Goal: Find specific page/section: Find specific page/section

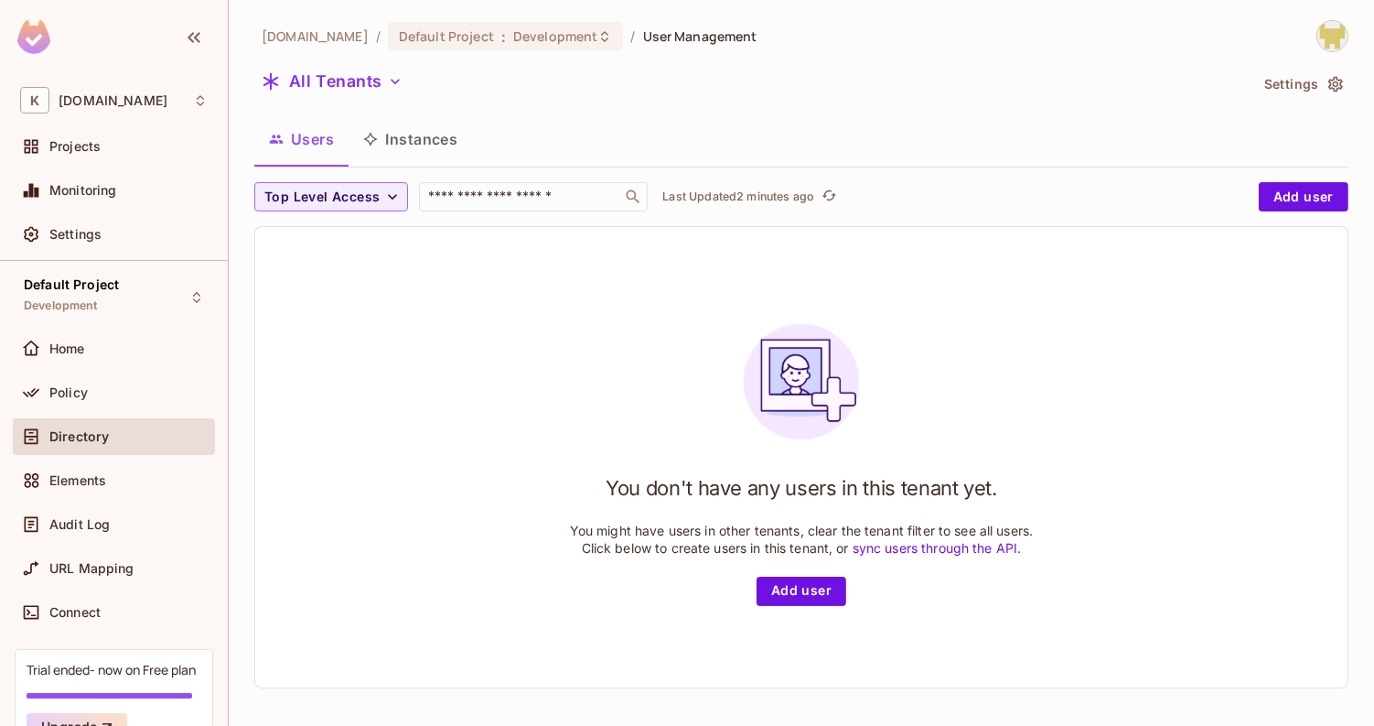
click at [423, 148] on button "Instances" at bounding box center [411, 139] width 124 height 46
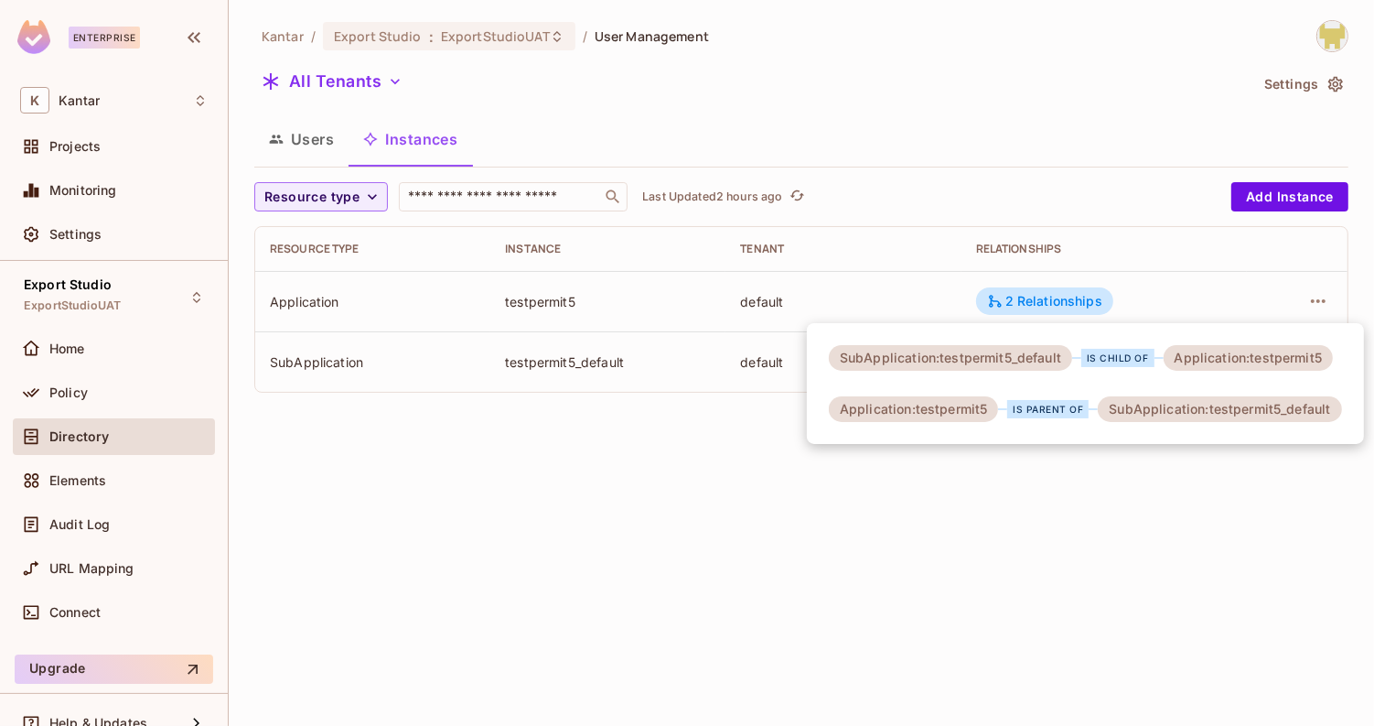
click at [308, 144] on div at bounding box center [687, 363] width 1374 height 726
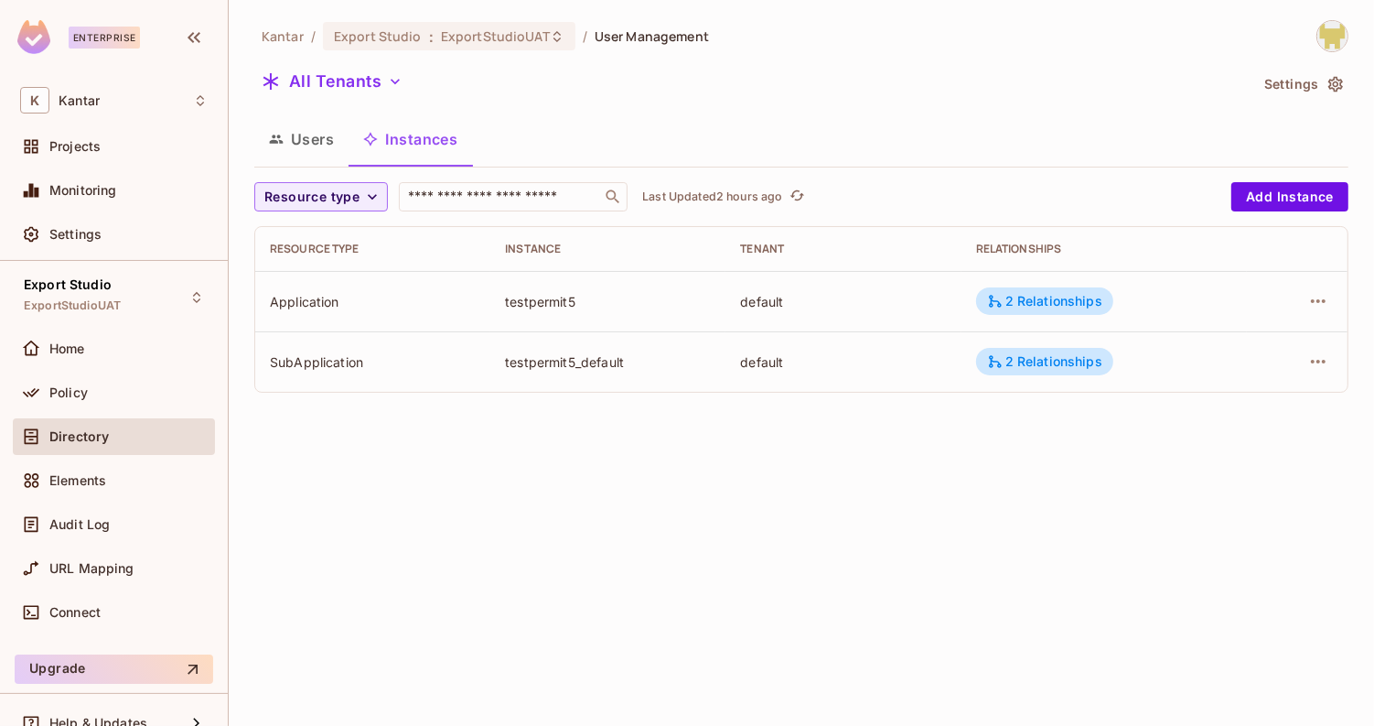
click at [354, 144] on button "Instances" at bounding box center [411, 139] width 124 height 46
click at [317, 144] on button "Users" at bounding box center [301, 139] width 94 height 46
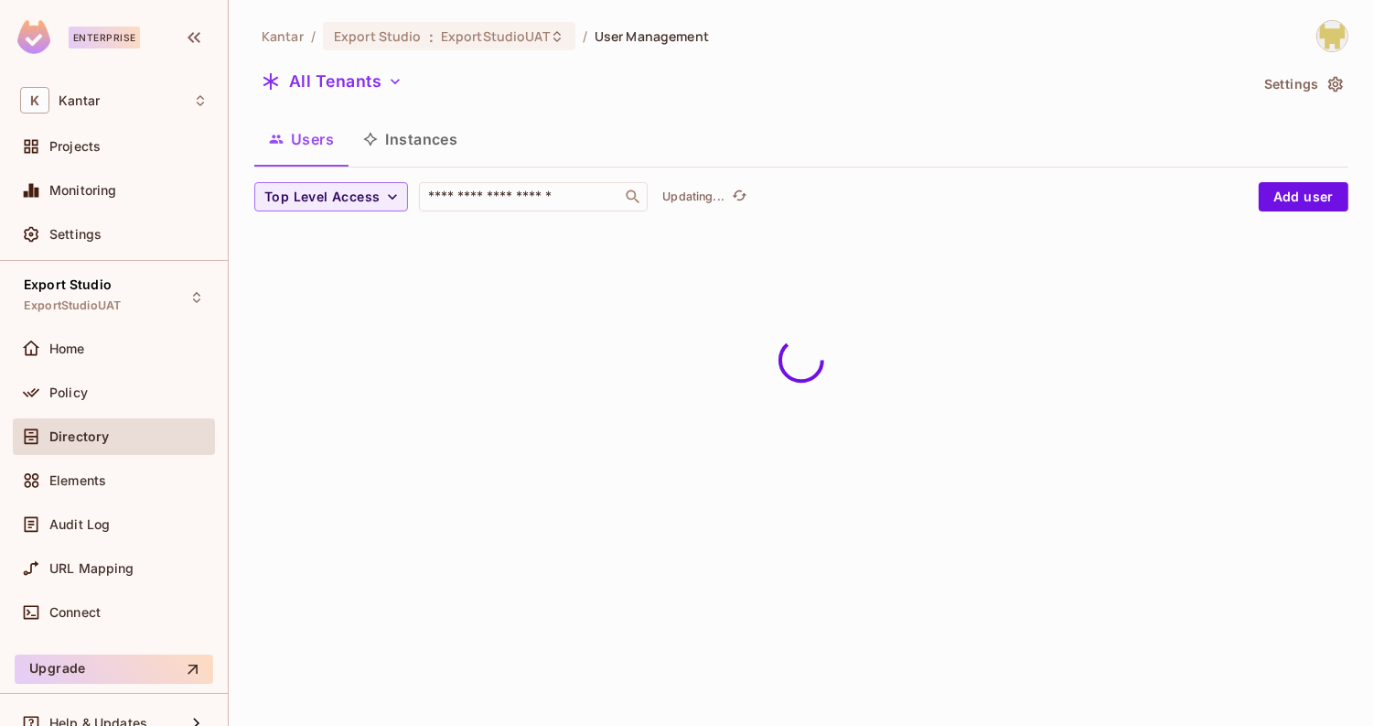
click at [747, 111] on div "Kantar / Export Studio : ExportStudioUAT / User Management All Tenants Settings…" at bounding box center [801, 130] width 1094 height 220
click at [430, 152] on button "Instances" at bounding box center [411, 139] width 124 height 46
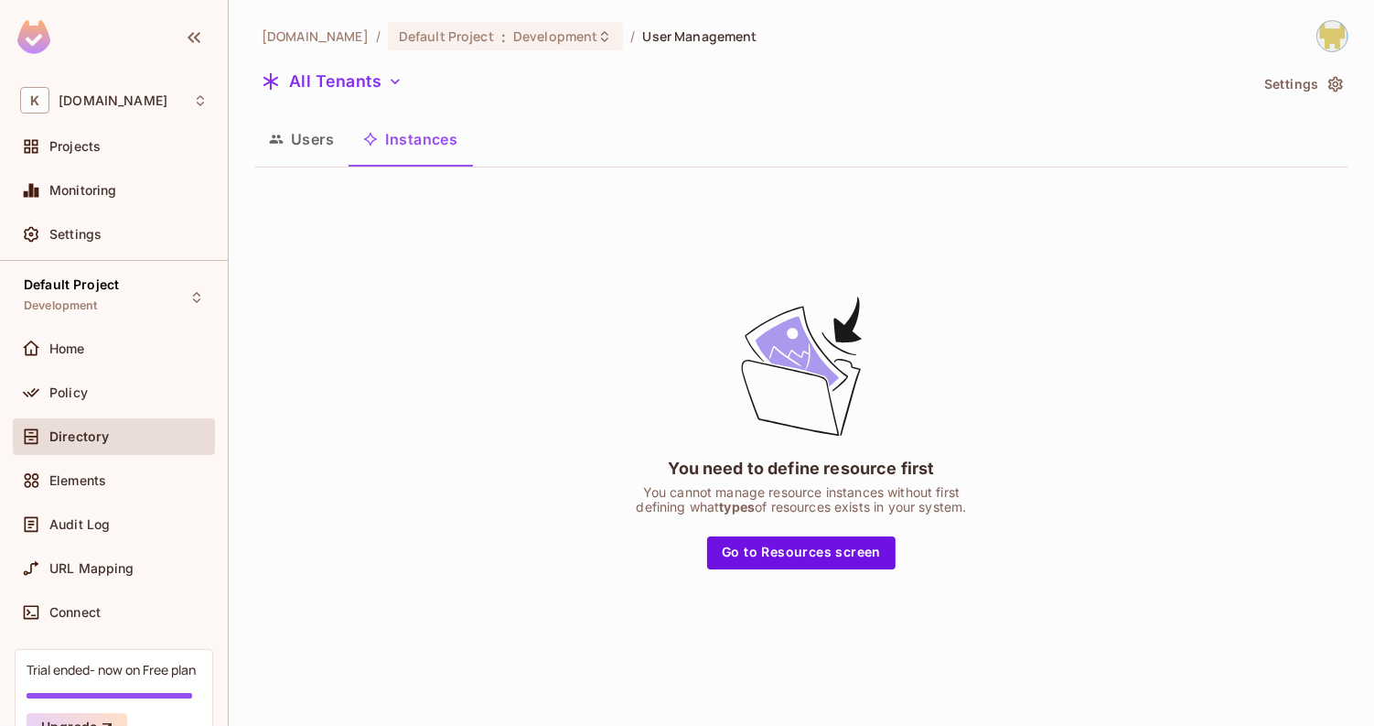
click at [327, 134] on button "Users" at bounding box center [301, 139] width 94 height 46
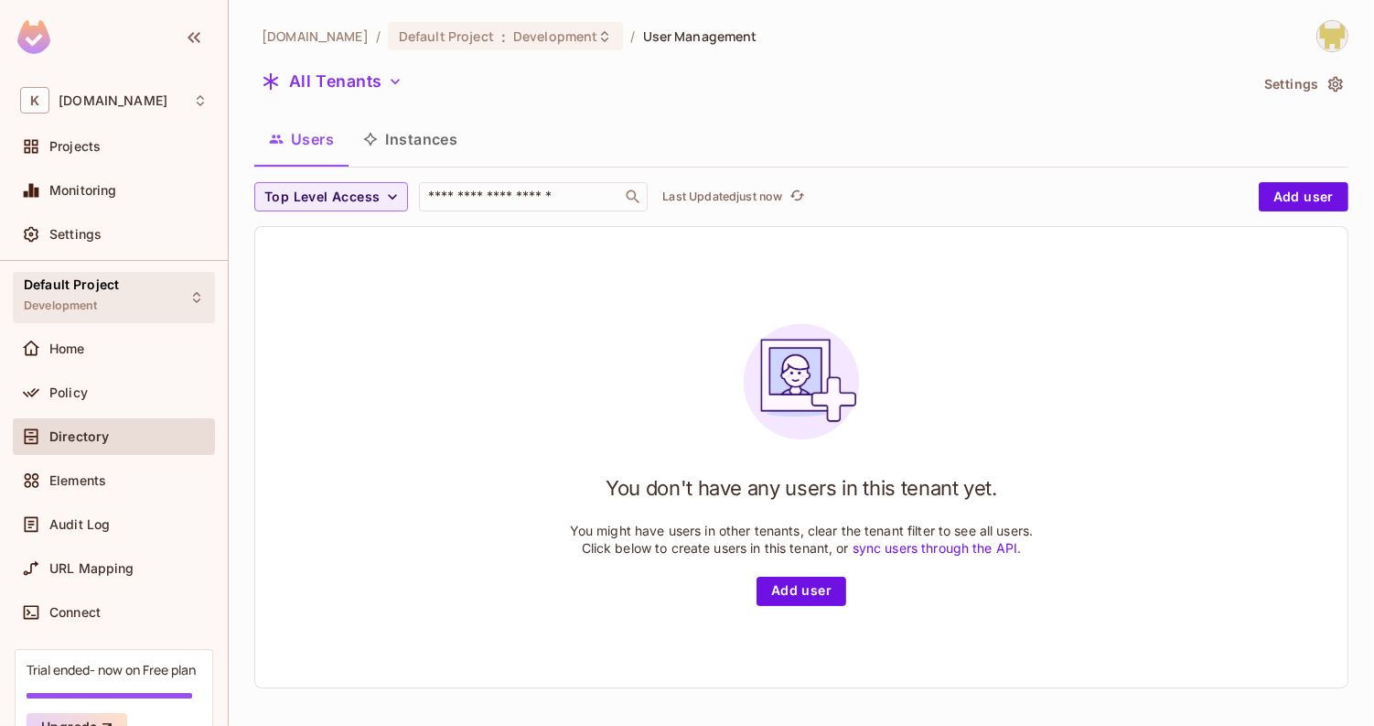
click at [113, 294] on div "Default Project Development" at bounding box center [71, 296] width 95 height 39
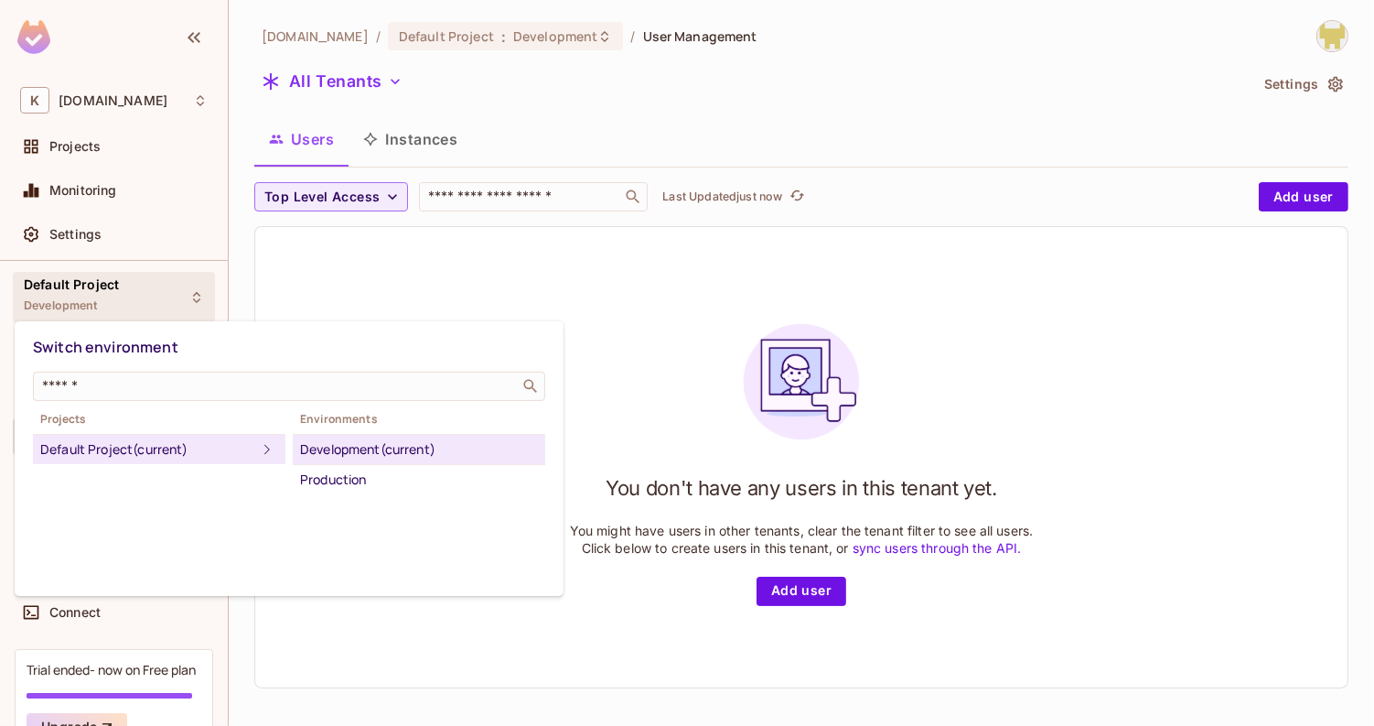
click at [145, 81] on div at bounding box center [687, 363] width 1374 height 726
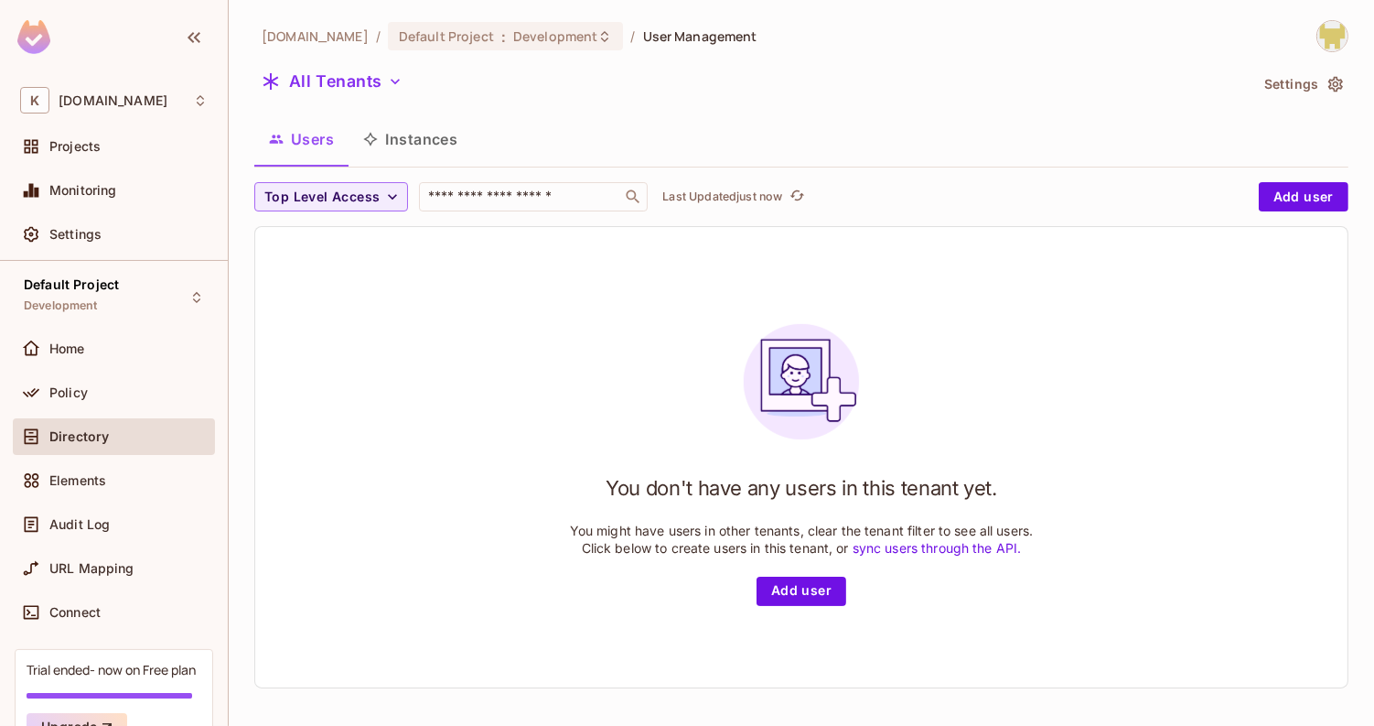
click at [149, 95] on div "K kantar.com" at bounding box center [114, 100] width 188 height 27
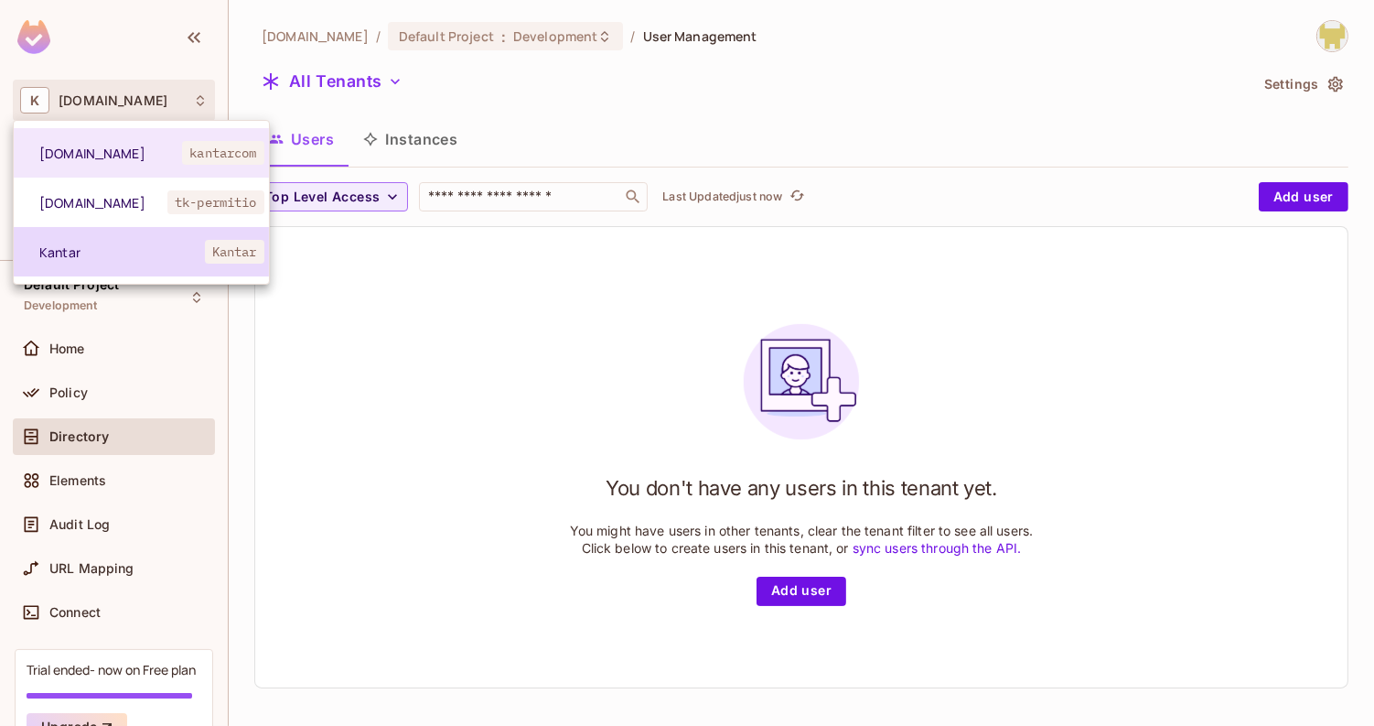
click at [125, 245] on span "Kantar" at bounding box center [122, 251] width 166 height 17
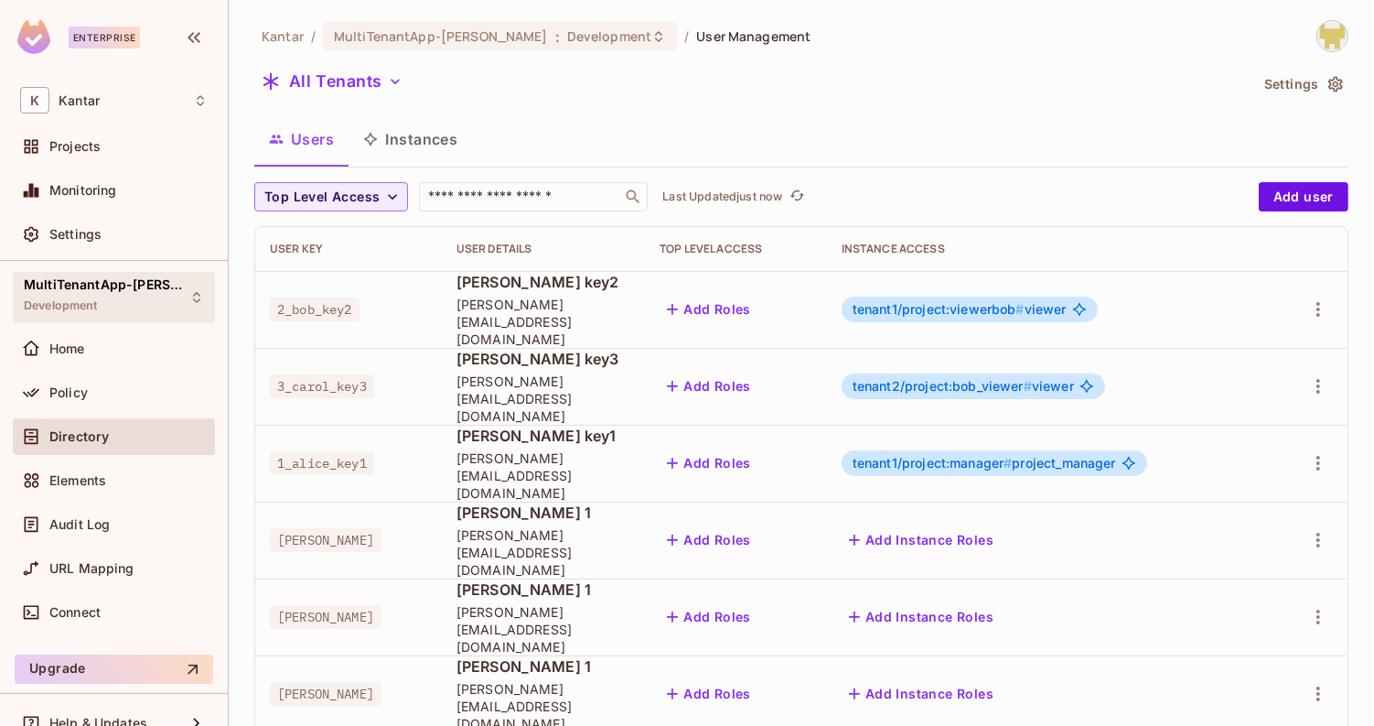
click at [123, 280] on span "MultiTenantApp-Ritik" at bounding box center [106, 284] width 165 height 15
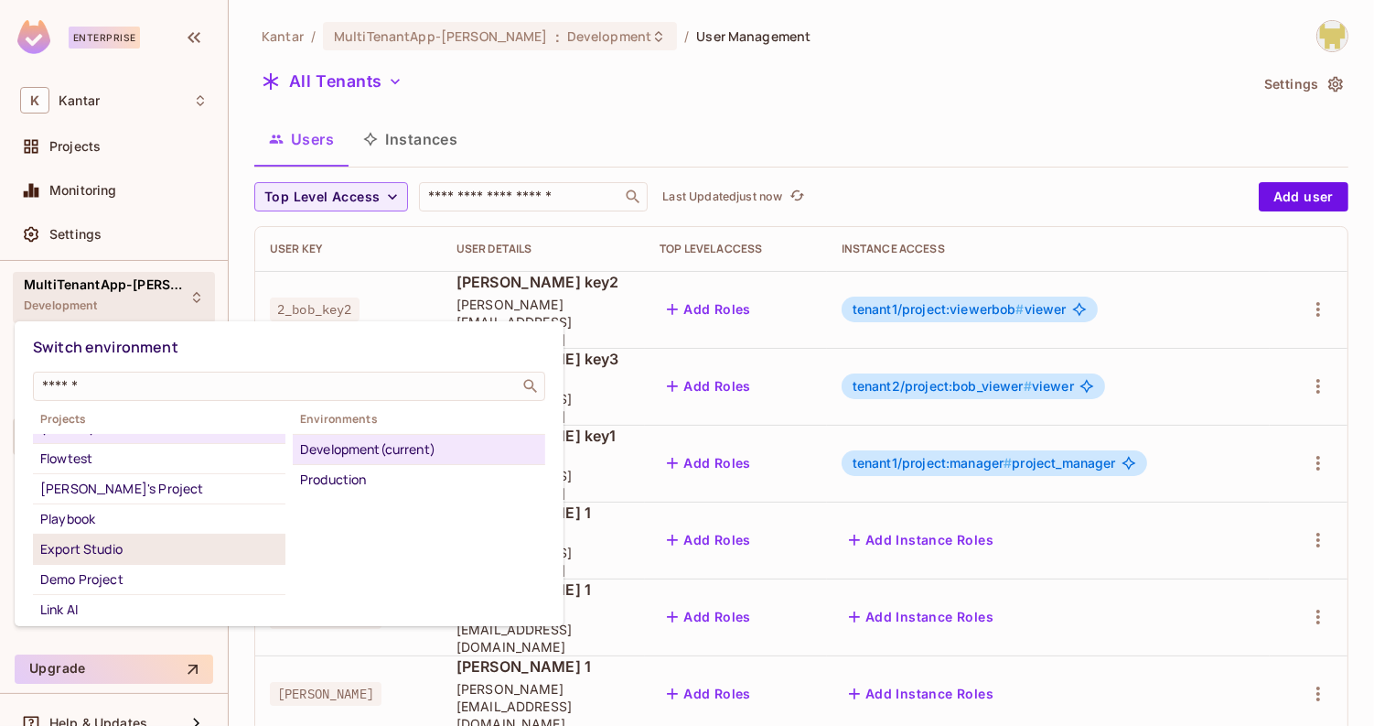
scroll to position [44, 0]
click at [150, 537] on div "Export Studio" at bounding box center [159, 548] width 238 height 22
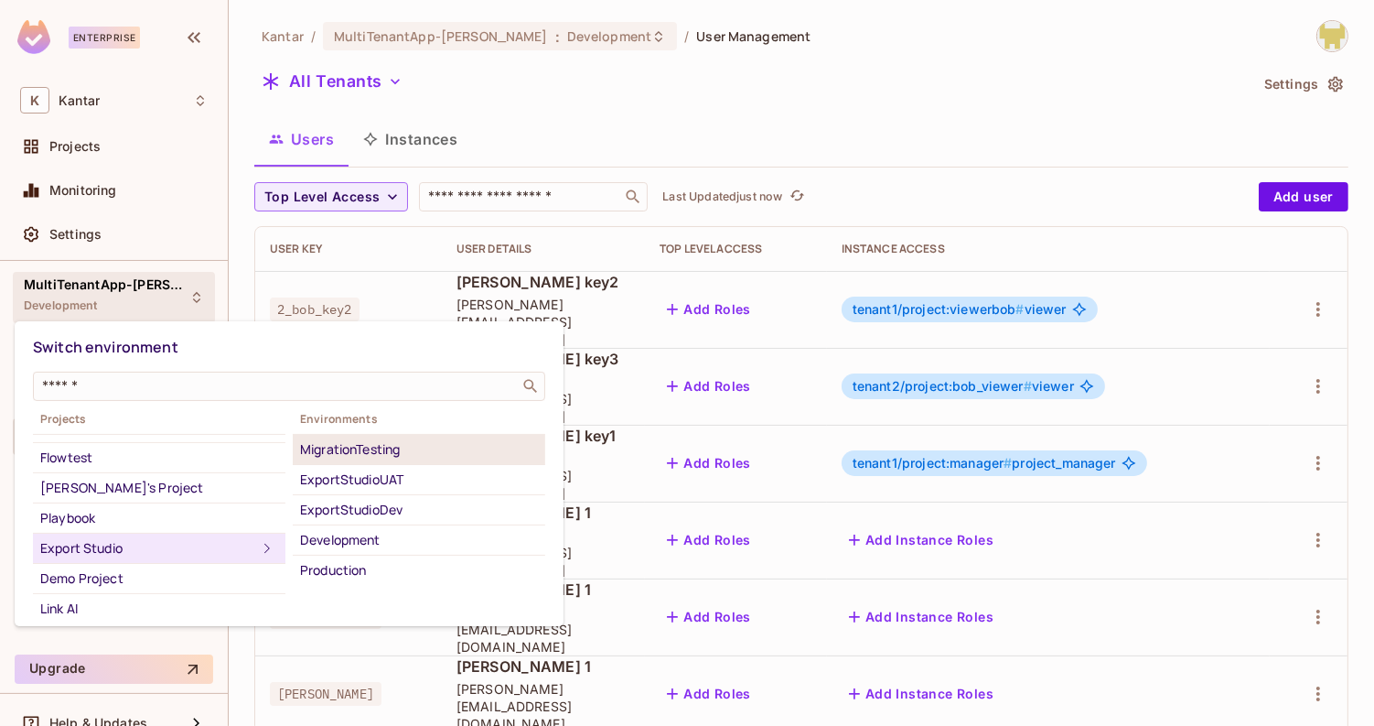
click at [341, 452] on div "MigrationTesting" at bounding box center [419, 449] width 238 height 22
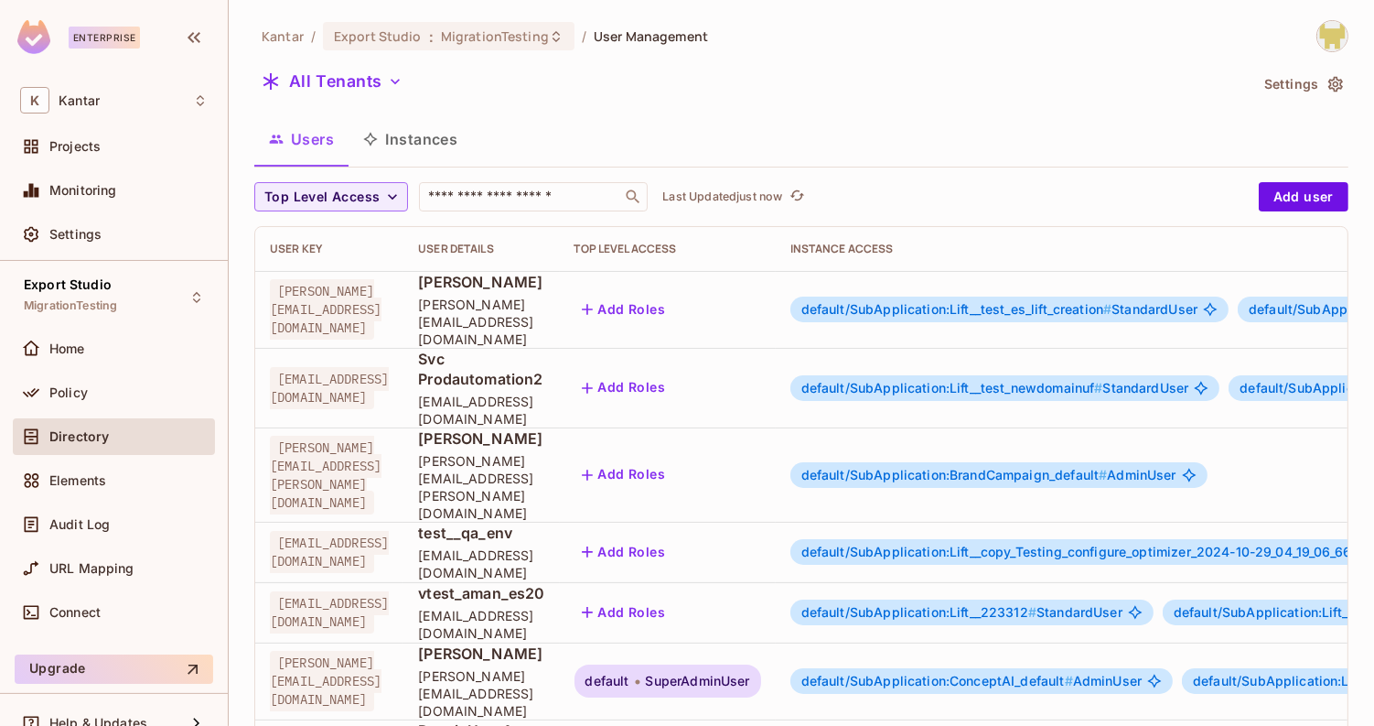
click at [180, 268] on div "Export Studio MigrationTesting Home Policy Directory Elements Audit Log URL Map…" at bounding box center [114, 454] width 228 height 387
click at [180, 285] on div "Export Studio MigrationTesting" at bounding box center [114, 297] width 202 height 50
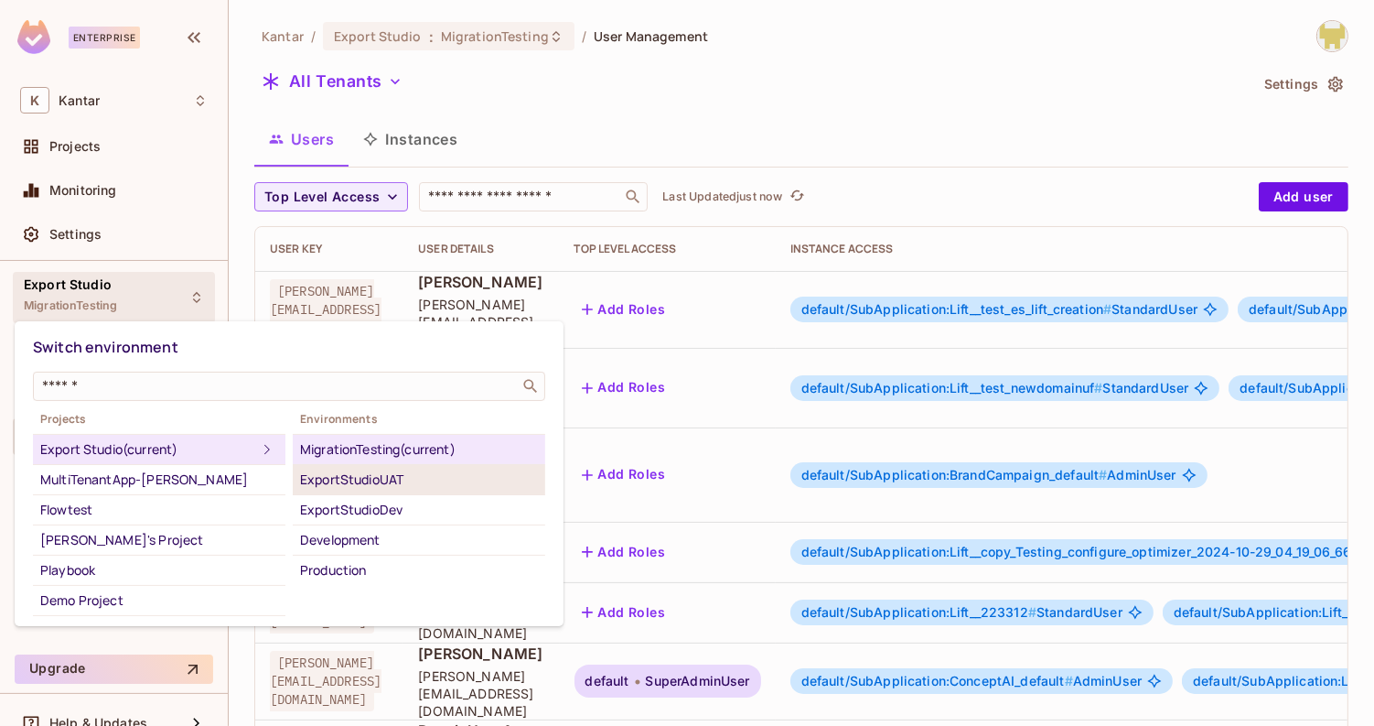
click at [374, 480] on div "ExportStudioUAT" at bounding box center [419, 479] width 238 height 22
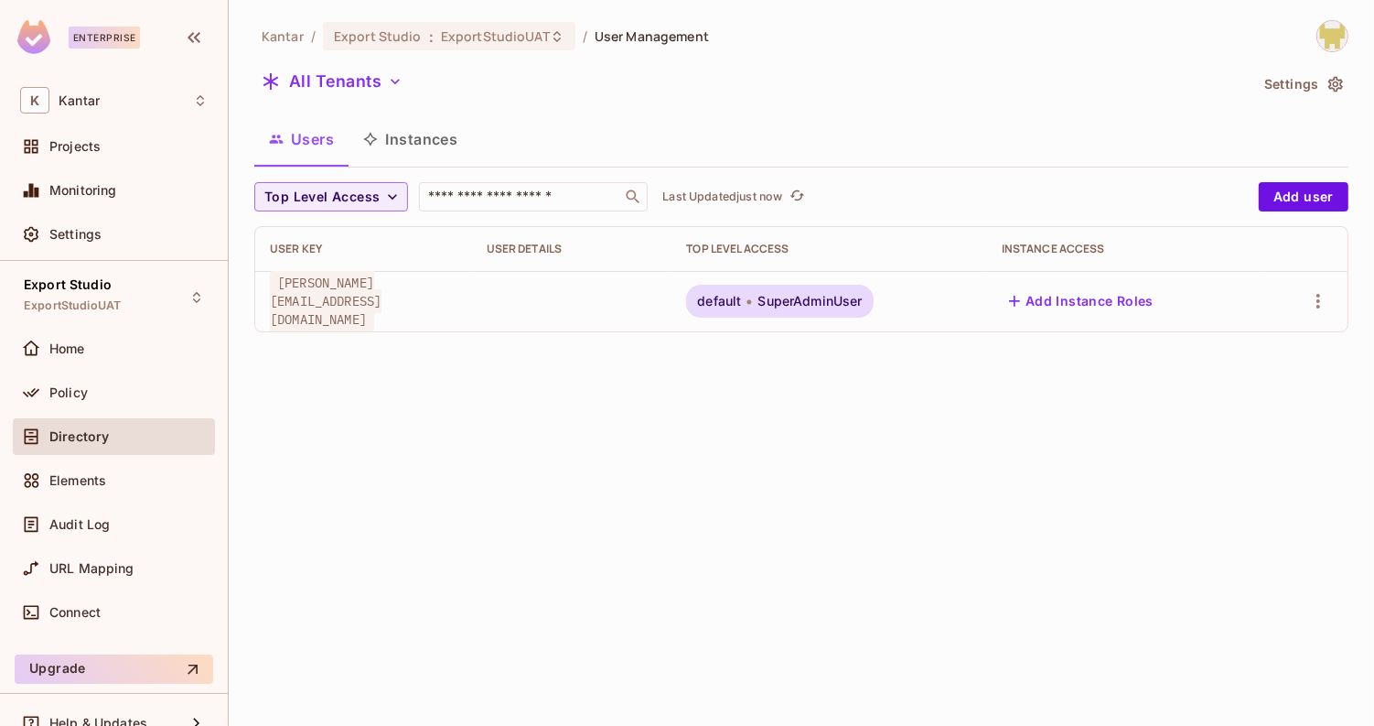
click at [425, 145] on button "Instances" at bounding box center [411, 139] width 124 height 46
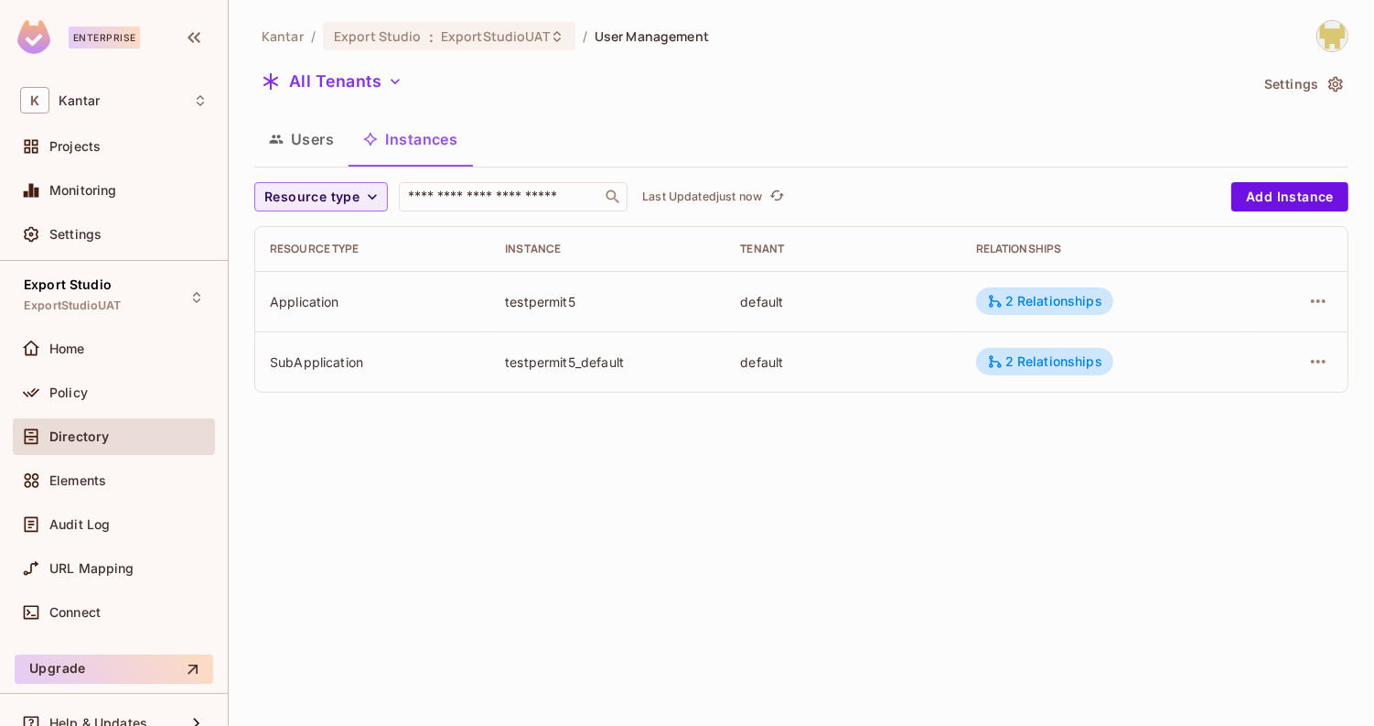
click at [321, 140] on button "Users" at bounding box center [301, 139] width 94 height 46
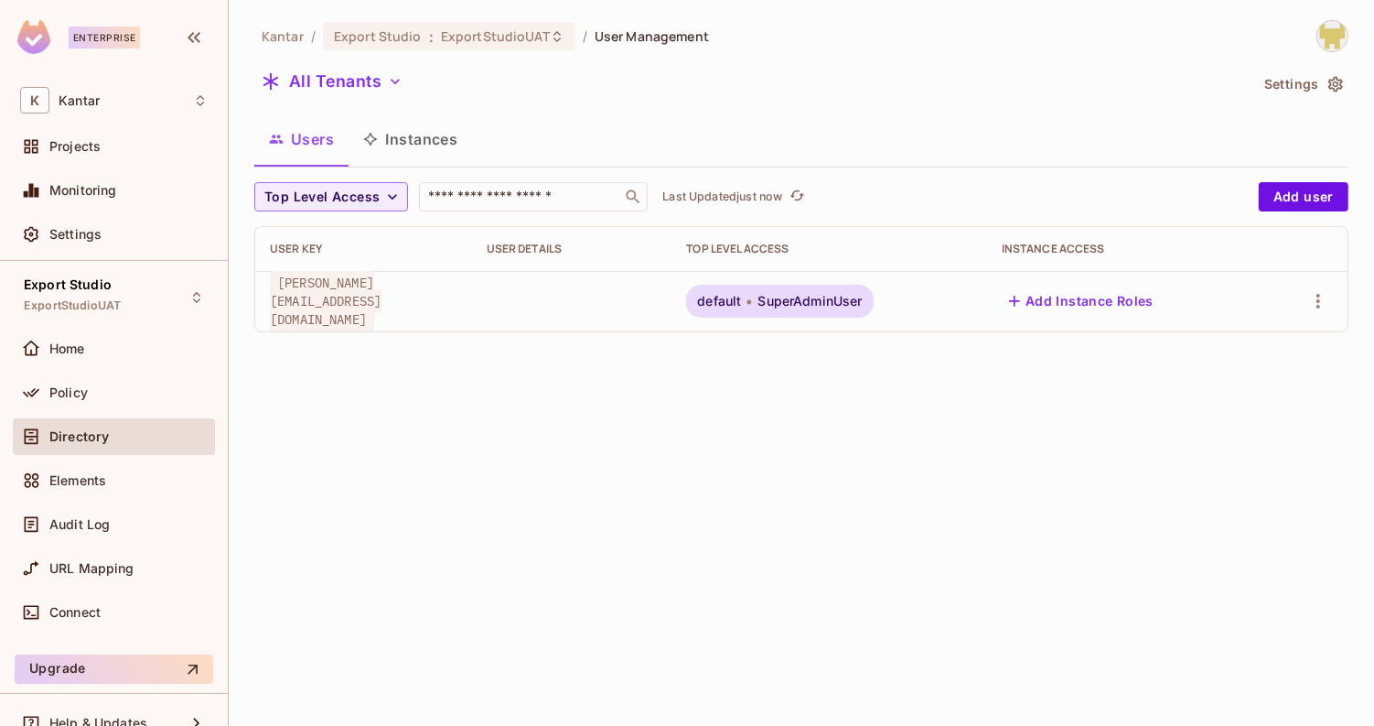
click at [397, 153] on button "Instances" at bounding box center [411, 139] width 124 height 46
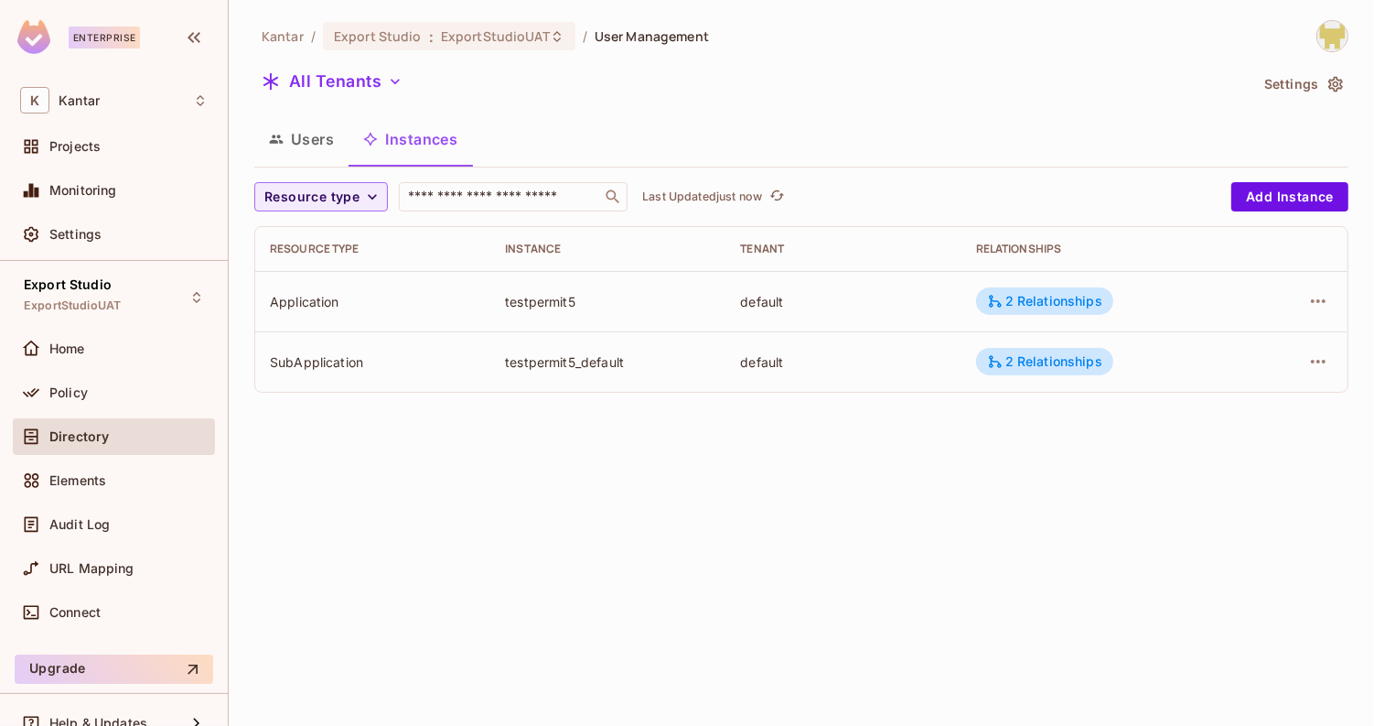
click at [311, 140] on button "Users" at bounding box center [301, 139] width 94 height 46
